Goal: Task Accomplishment & Management: Manage account settings

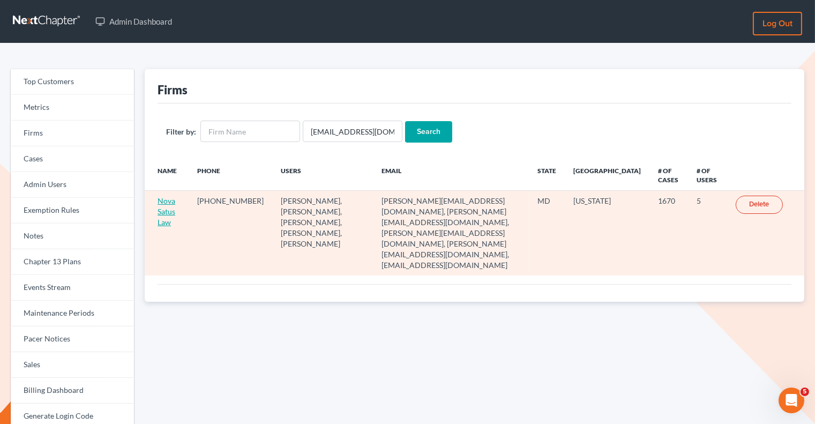
click at [170, 209] on link "Nova Satus Law" at bounding box center [167, 211] width 18 height 31
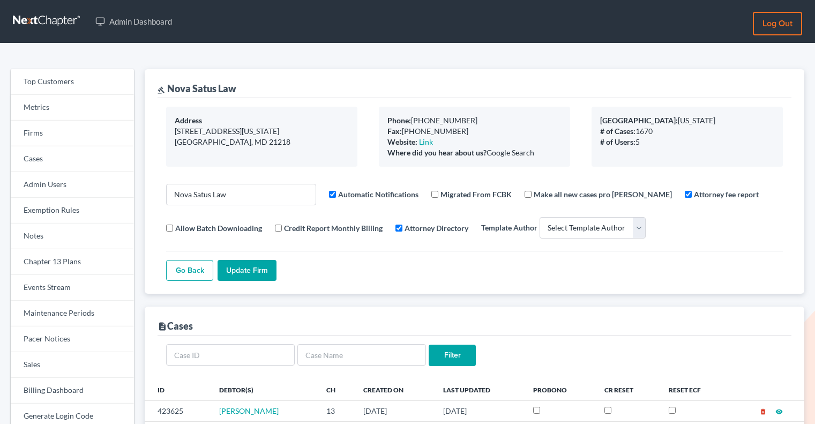
select select
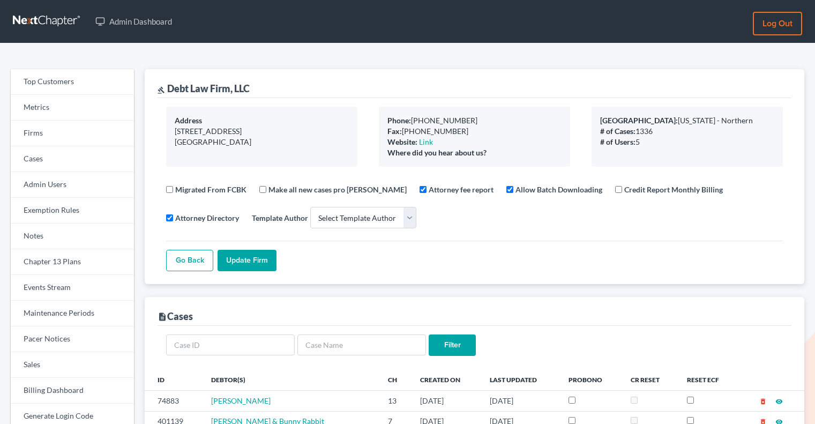
select select
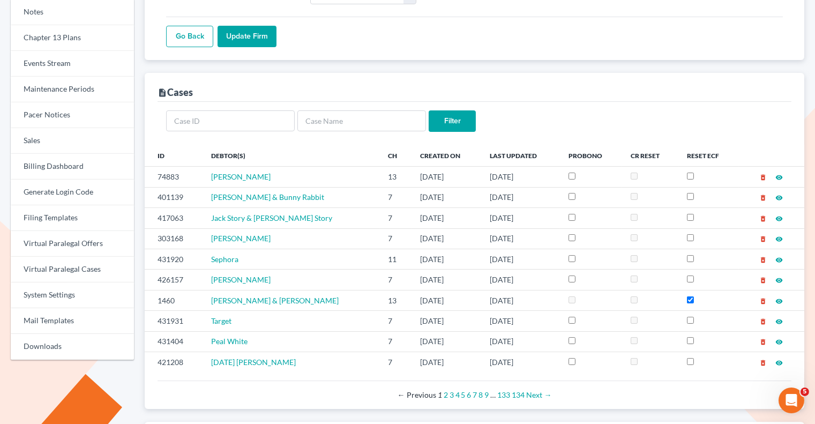
scroll to position [240, 0]
